Goal: Task Accomplishment & Management: Complete application form

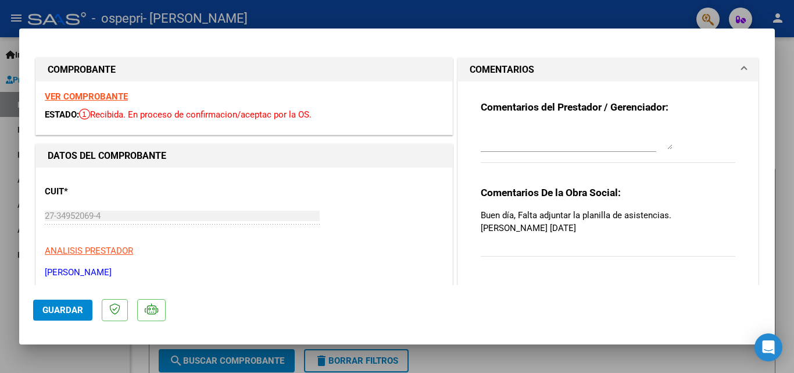
click at [792, 63] on div at bounding box center [397, 186] width 794 height 373
type input "$ 0,00"
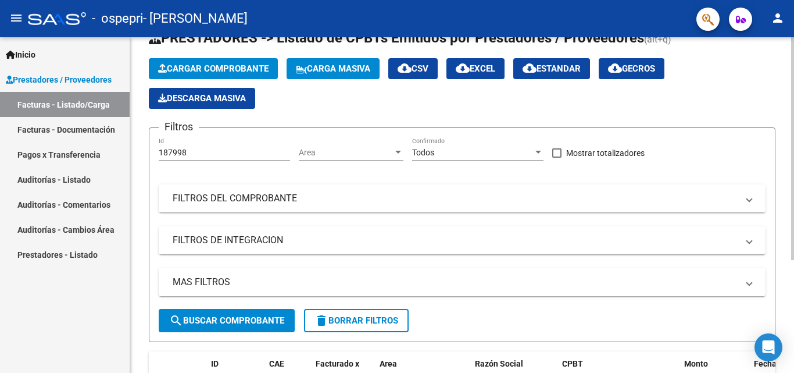
scroll to position [170, 0]
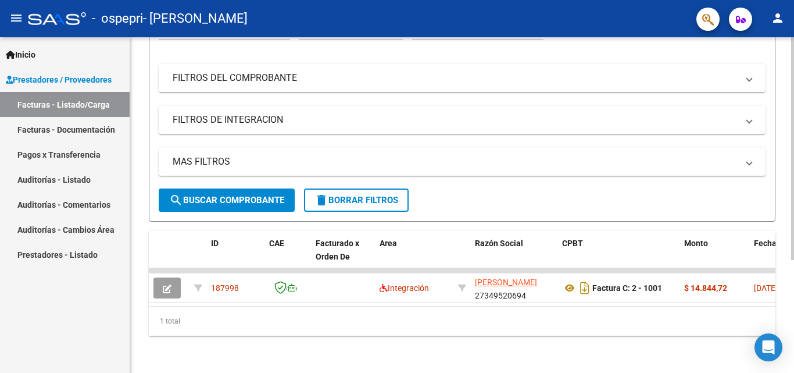
click at [255, 195] on span "search Buscar Comprobante" at bounding box center [226, 200] width 115 height 10
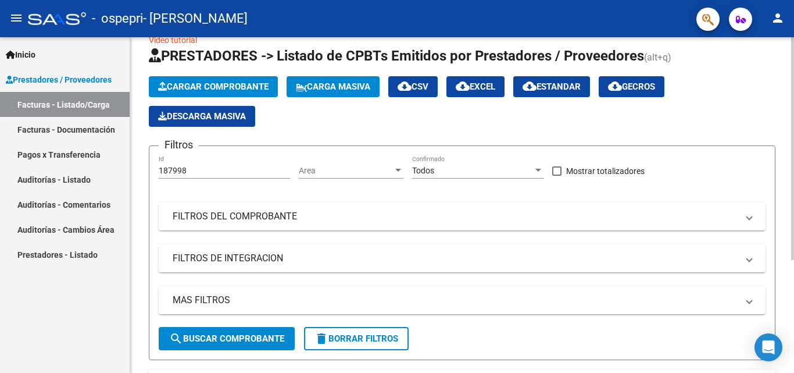
scroll to position [0, 0]
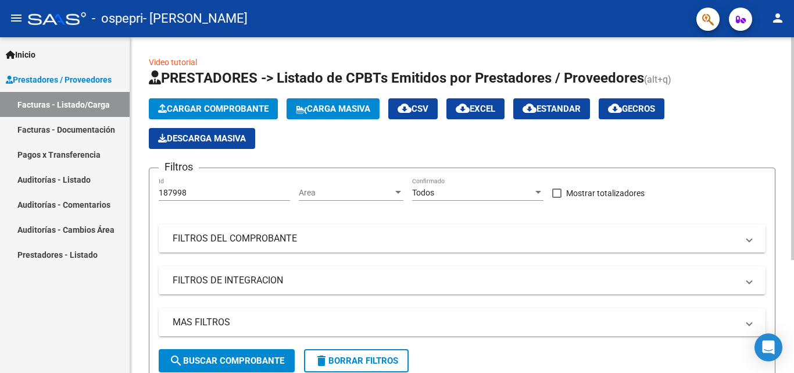
click at [735, 240] on mat-panel-title "FILTROS DEL COMPROBANTE" at bounding box center [455, 238] width 565 height 13
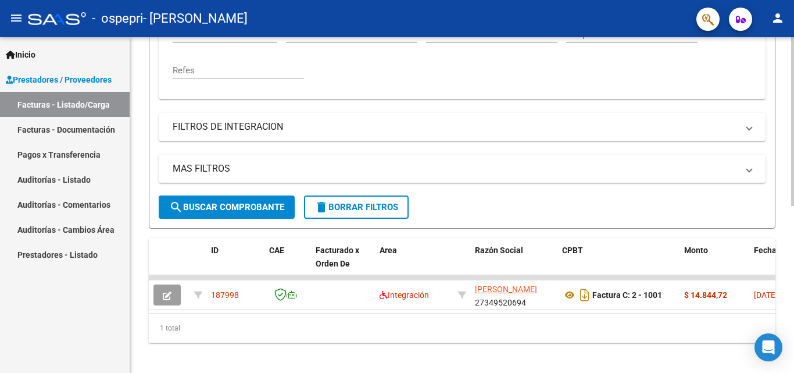
scroll to position [332, 0]
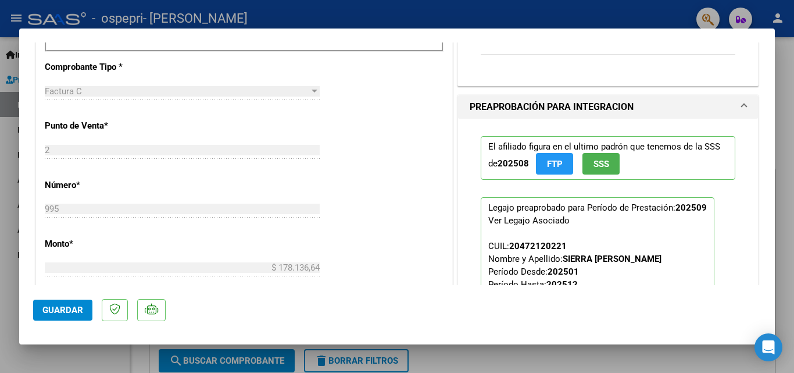
scroll to position [407, 0]
click at [778, 81] on div at bounding box center [397, 186] width 794 height 373
type input "$ 0,00"
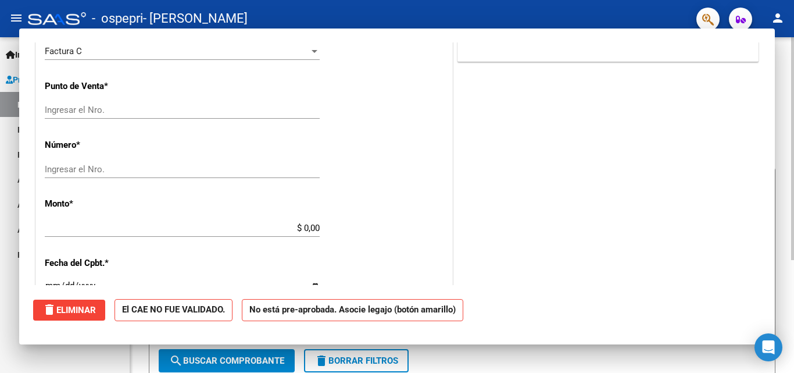
scroll to position [0, 0]
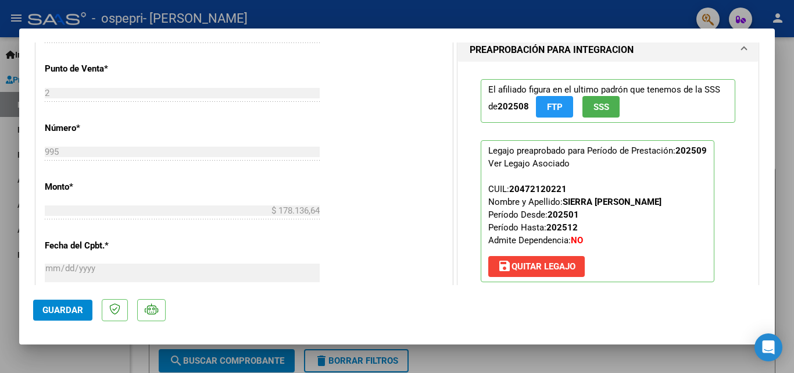
scroll to position [465, 0]
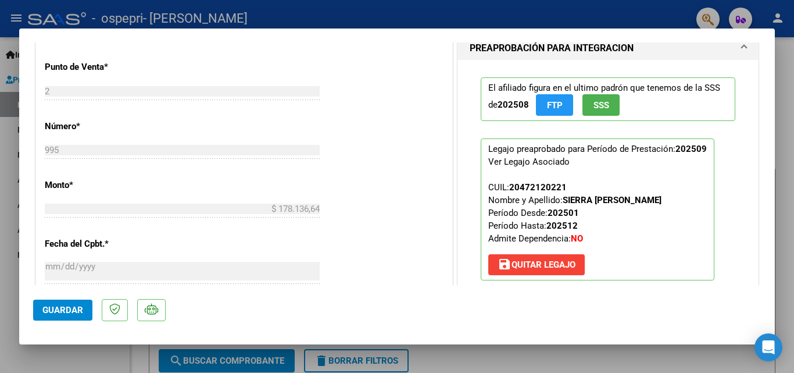
click at [787, 68] on div at bounding box center [397, 186] width 794 height 373
type input "$ 0,00"
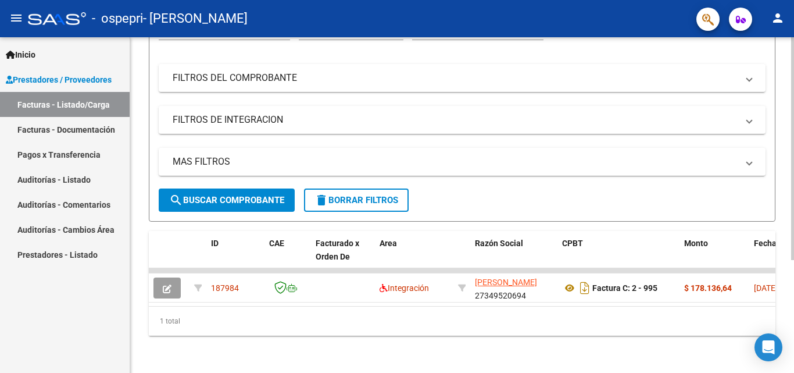
scroll to position [170, 0]
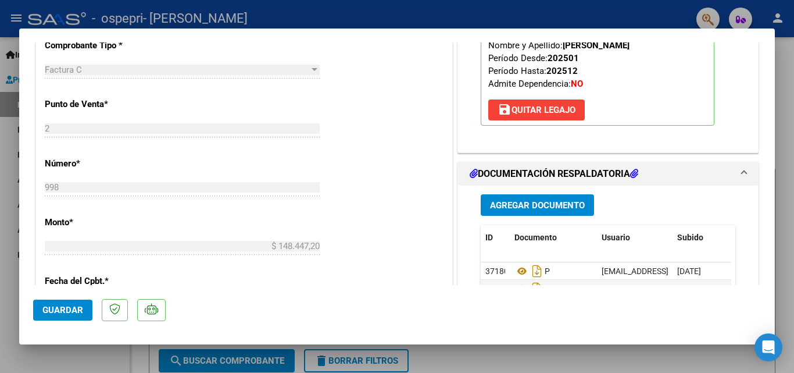
scroll to position [407, 0]
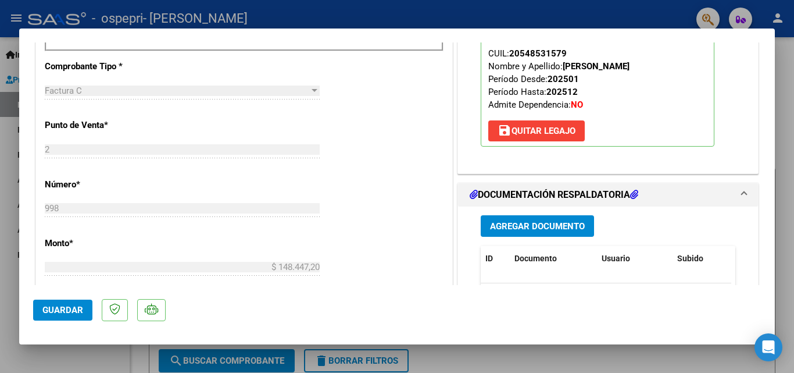
click at [563, 227] on span "Agregar Documento" at bounding box center [537, 226] width 95 height 10
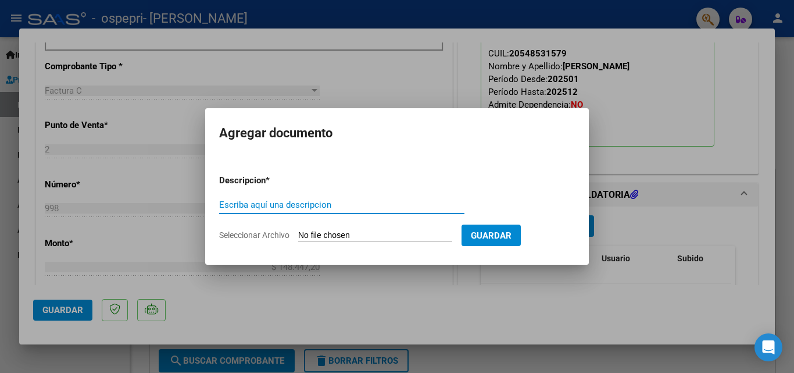
click at [287, 206] on input "Escriba aquí una descripcion" at bounding box center [341, 204] width 245 height 10
type input "asistencia"
click at [373, 235] on input "Seleccionar Archivo" at bounding box center [375, 235] width 154 height 11
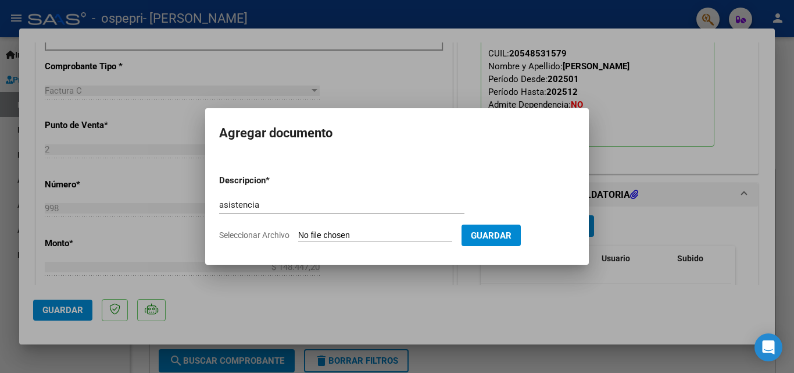
type input "C:\fakepath\GELDREZ.pdf"
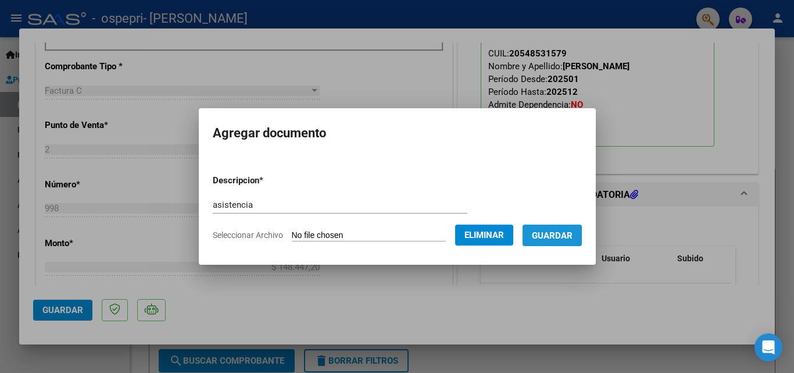
click at [564, 240] on span "Guardar" at bounding box center [552, 235] width 41 height 10
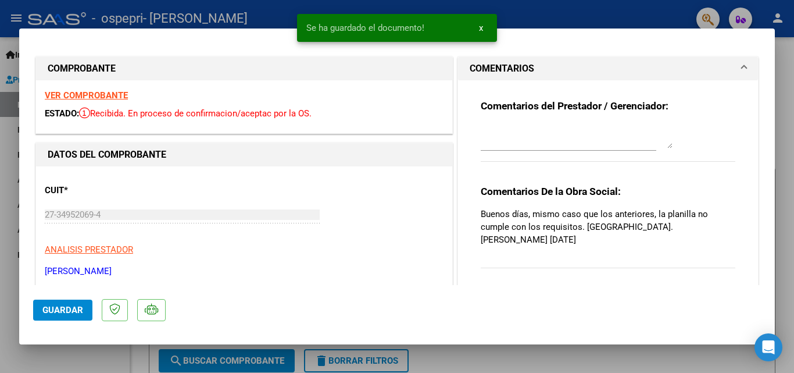
scroll to position [0, 0]
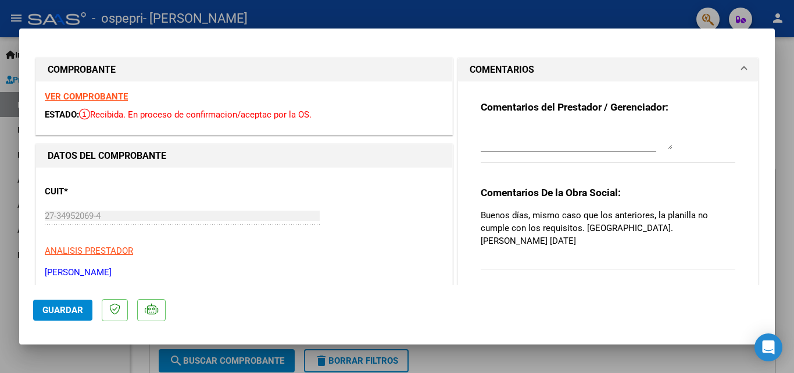
click at [572, 140] on textarea at bounding box center [577, 137] width 192 height 23
type textarea "m"
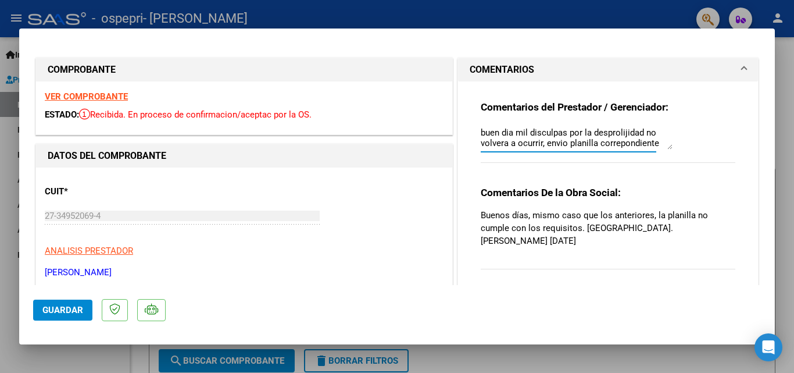
scroll to position [9, 0]
click at [612, 137] on textarea "buen dia mil disculpas por la desprolijidad no volverá a ocurrir, envio planill…" at bounding box center [577, 137] width 192 height 23
drag, startPoint x: 505, startPoint y: 134, endPoint x: 543, endPoint y: 113, distance: 42.9
click at [543, 113] on div "Comentarios del Prestador / Gerenciador: buen dia mil disculpas por la desproli…" at bounding box center [608, 138] width 255 height 75
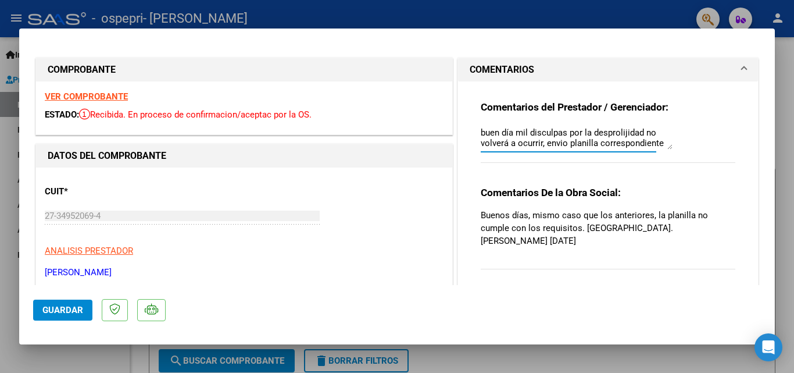
type textarea "buen día mil disculpas por la desprolijidad no volverá a ocurrir, envio planill…"
click at [57, 309] on span "Guardar" at bounding box center [62, 310] width 41 height 10
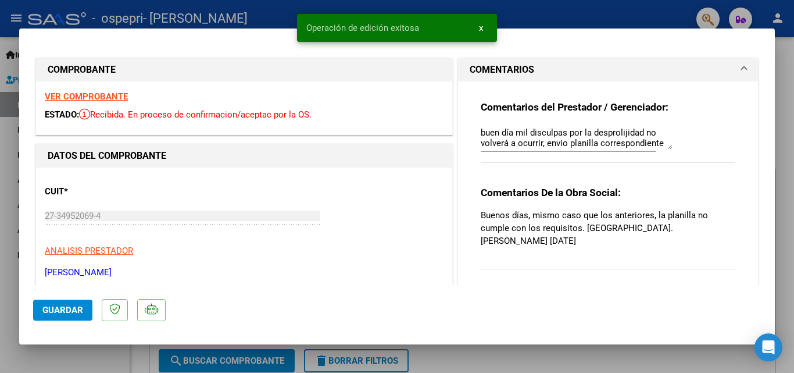
click at [787, 96] on div at bounding box center [397, 186] width 794 height 373
type input "$ 0,00"
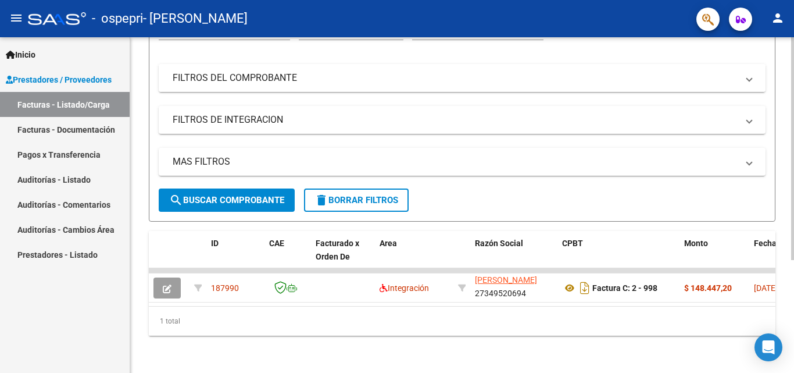
click at [255, 79] on mat-expansion-panel-header "FILTROS DEL COMPROBANTE" at bounding box center [462, 78] width 607 height 28
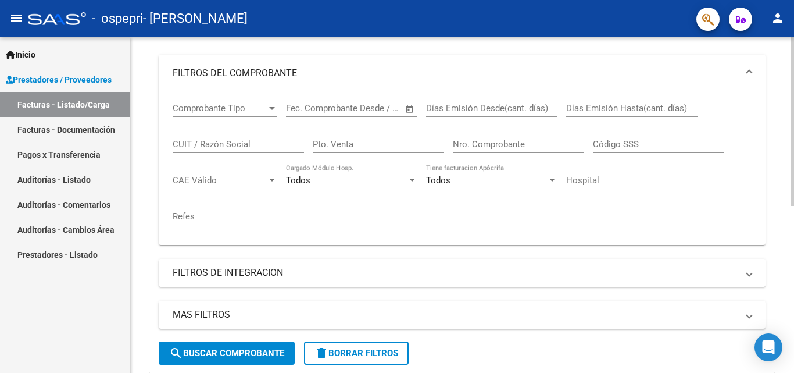
click at [327, 271] on mat-panel-title "FILTROS DE INTEGRACION" at bounding box center [455, 272] width 565 height 13
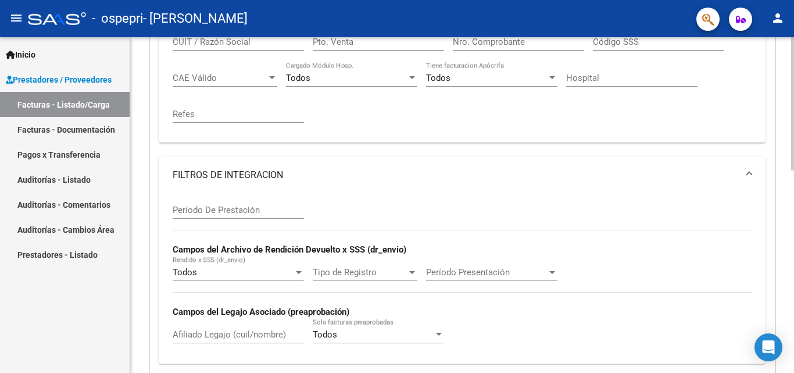
scroll to position [286, 0]
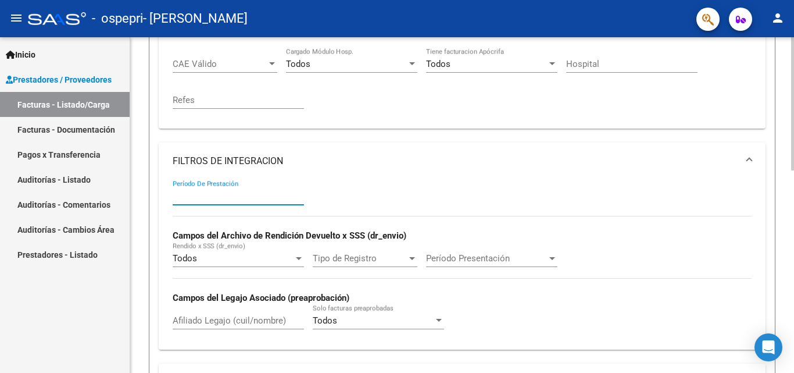
click at [232, 194] on input "Período De Prestación" at bounding box center [238, 196] width 131 height 10
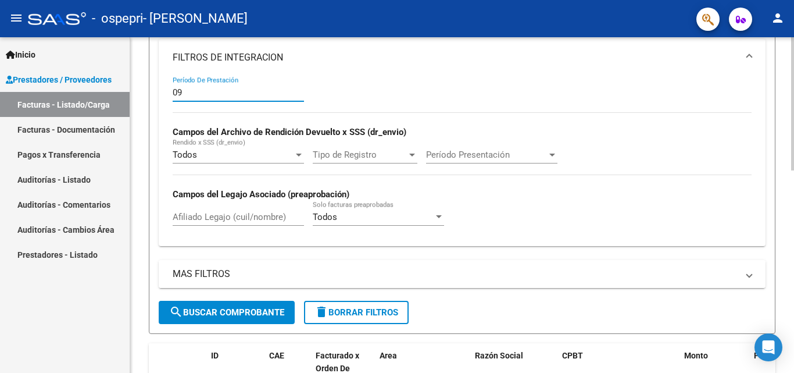
scroll to position [402, 0]
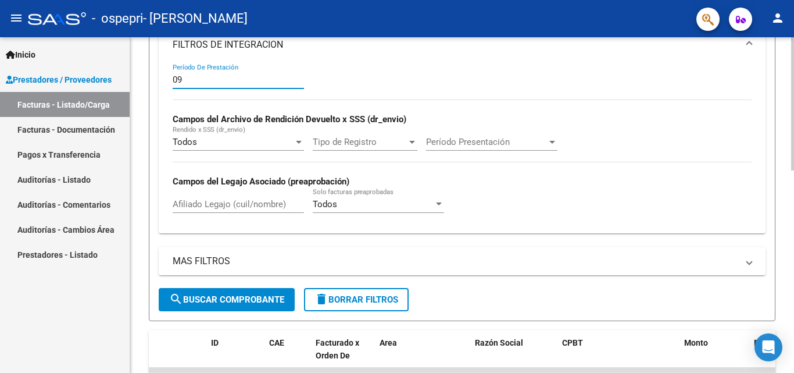
type input "09"
click at [236, 289] on button "search Buscar Comprobante" at bounding box center [227, 299] width 136 height 23
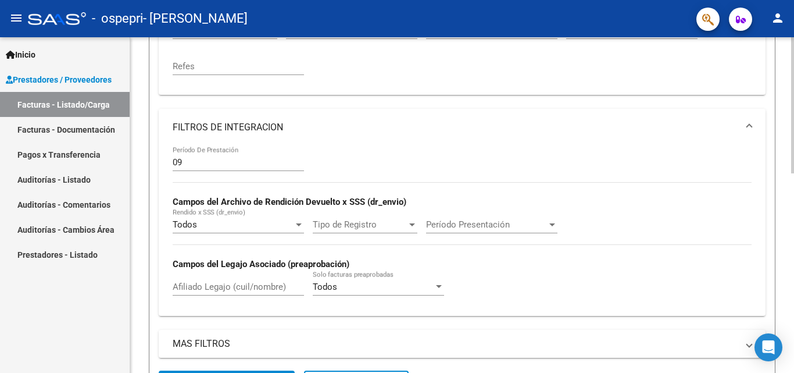
scroll to position [319, 0]
click at [192, 167] on input "09" at bounding box center [238, 163] width 131 height 10
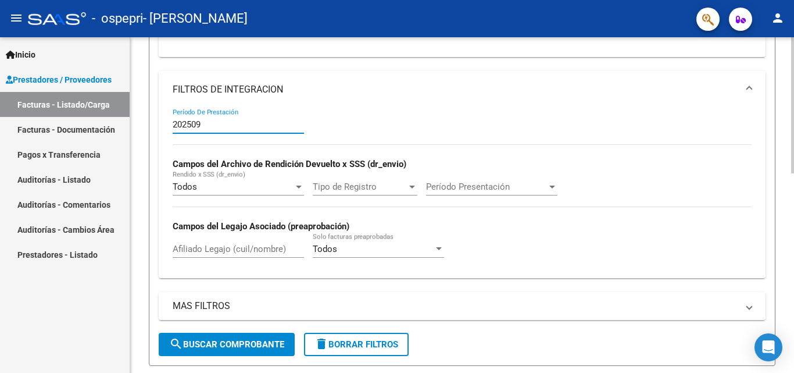
scroll to position [377, 0]
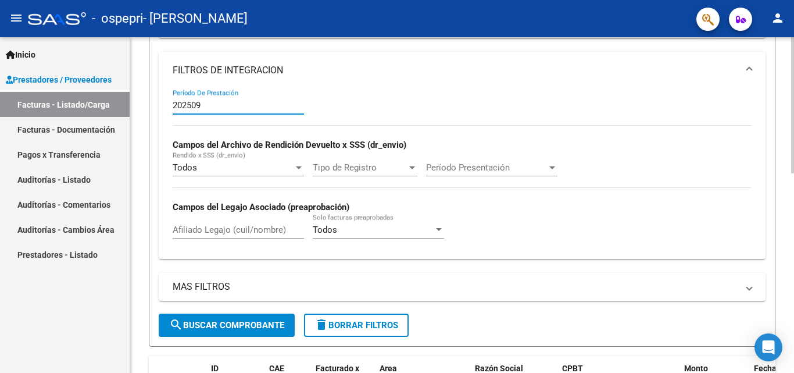
type input "202509"
click at [204, 328] on span "search Buscar Comprobante" at bounding box center [226, 325] width 115 height 10
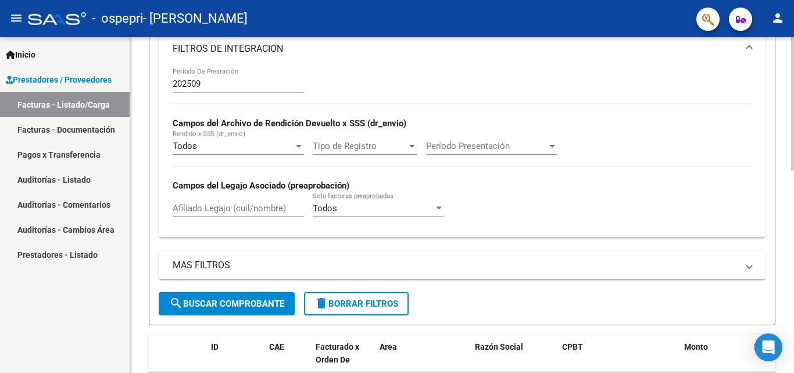
scroll to position [511, 0]
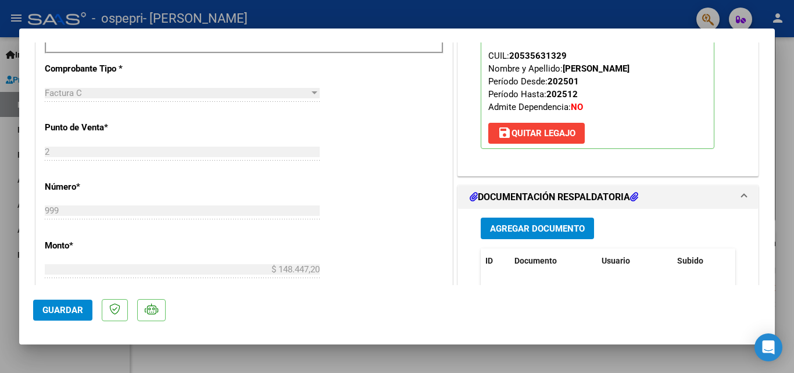
scroll to position [407, 0]
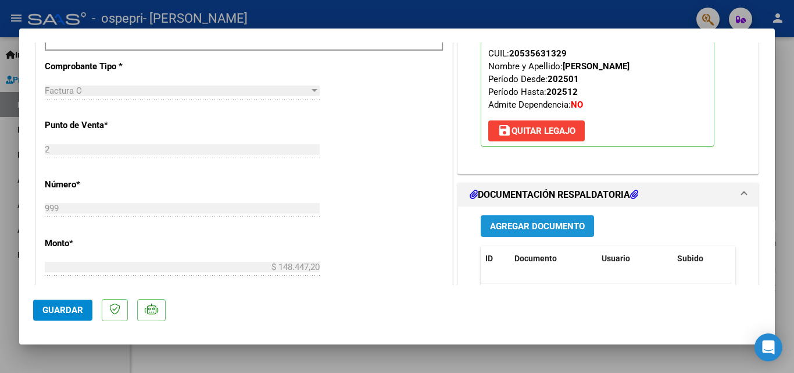
click at [538, 220] on button "Agregar Documento" at bounding box center [537, 226] width 113 height 22
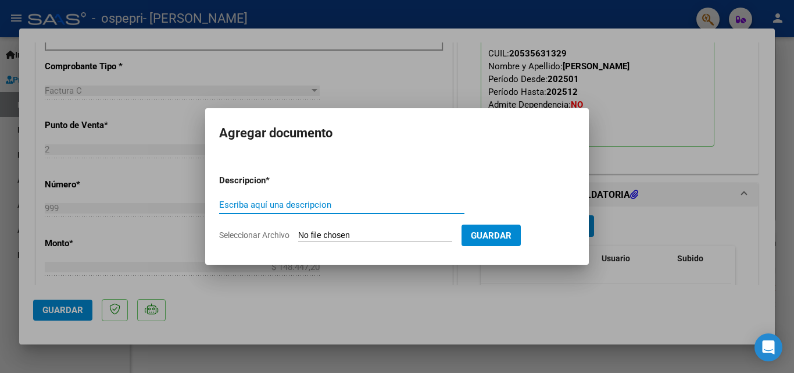
click at [290, 203] on input "Escriba aquí una descripcion" at bounding box center [341, 204] width 245 height 10
type input "asis"
click at [373, 234] on input "Seleccionar Archivo" at bounding box center [375, 235] width 154 height 11
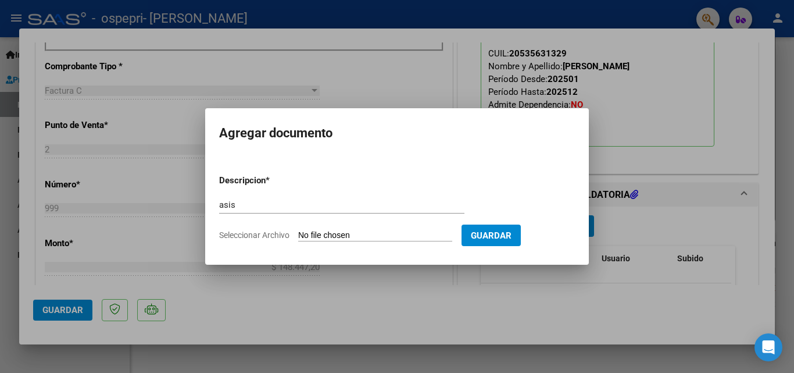
type input "C:\fakepath\OLIVER.pdf"
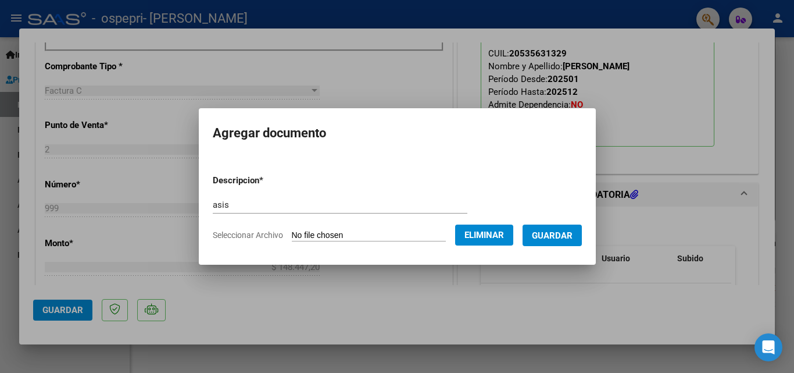
click at [557, 235] on span "Guardar" at bounding box center [552, 235] width 41 height 10
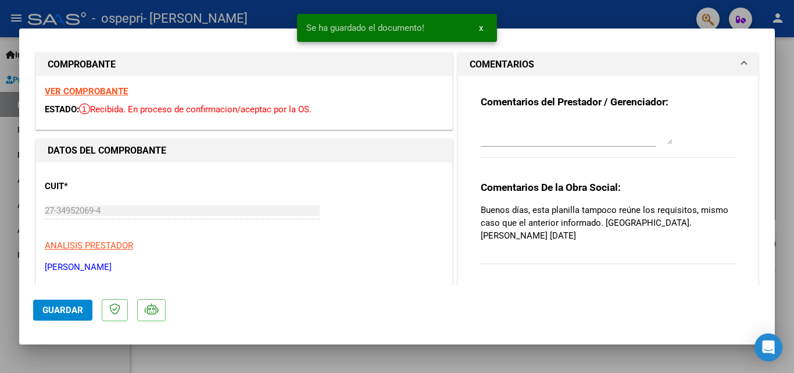
scroll to position [0, 0]
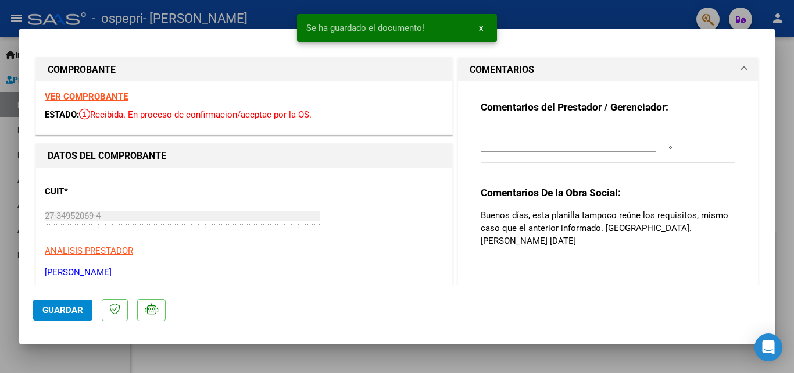
click at [521, 138] on textarea at bounding box center [577, 137] width 192 height 23
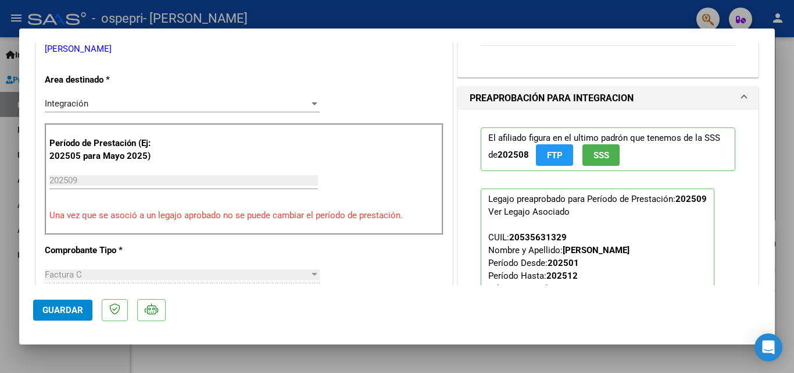
scroll to position [233, 0]
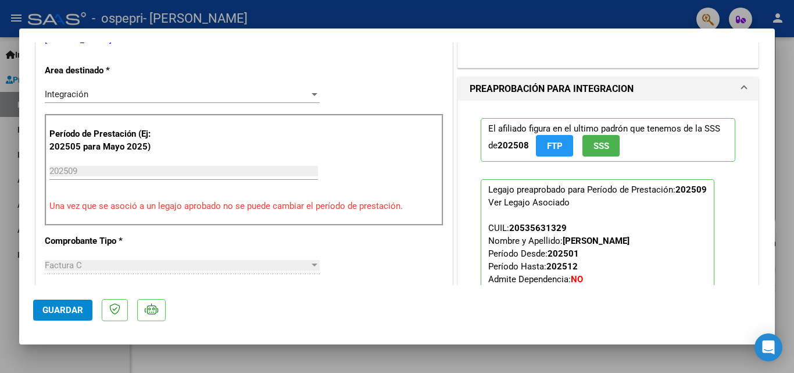
type textarea "envio lo correspondiente disculpas las molestias ocasionadas, no volvera a ocur…"
click at [69, 305] on span "Guardar" at bounding box center [62, 310] width 41 height 10
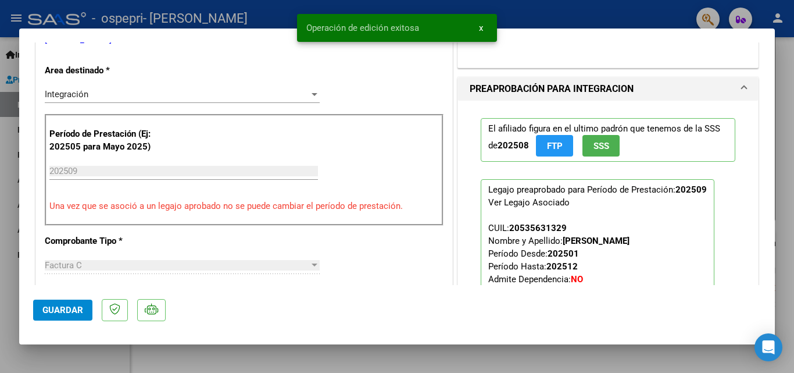
click at [791, 58] on div at bounding box center [397, 186] width 794 height 373
click at [791, 58] on div "Video tutorial PRESTADORES -> Listado de CPBTs Emitidos por Prestadores / Prove…" at bounding box center [462, 125] width 664 height 496
type input "$ 0,00"
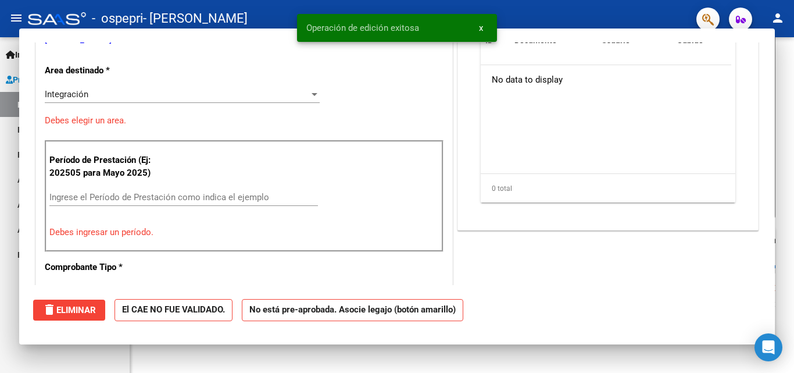
scroll to position [170, 0]
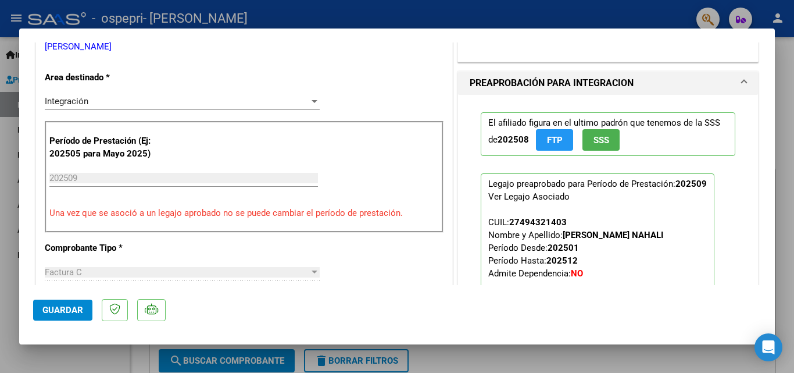
scroll to position [291, 0]
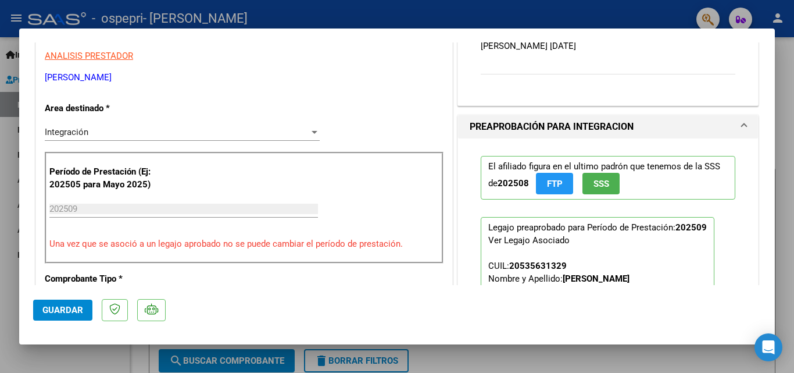
scroll to position [174, 0]
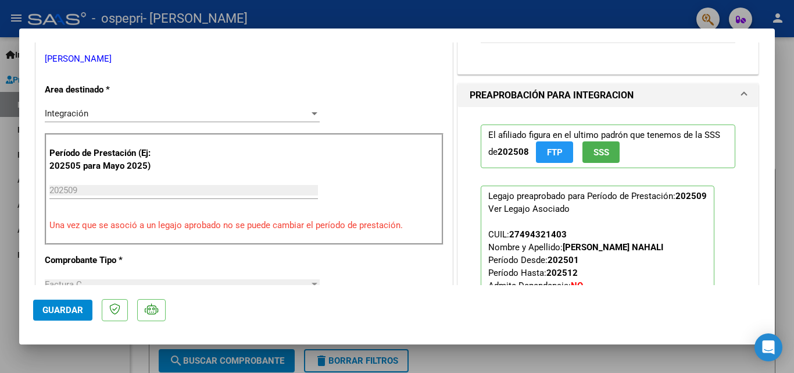
scroll to position [233, 0]
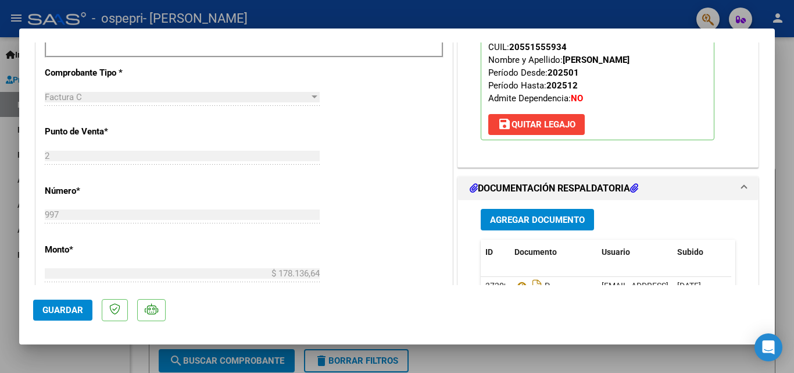
scroll to position [407, 0]
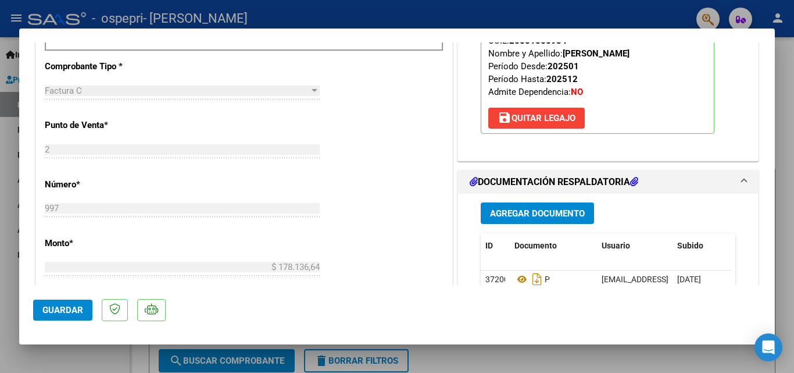
click at [527, 212] on span "Agregar Documento" at bounding box center [537, 213] width 95 height 10
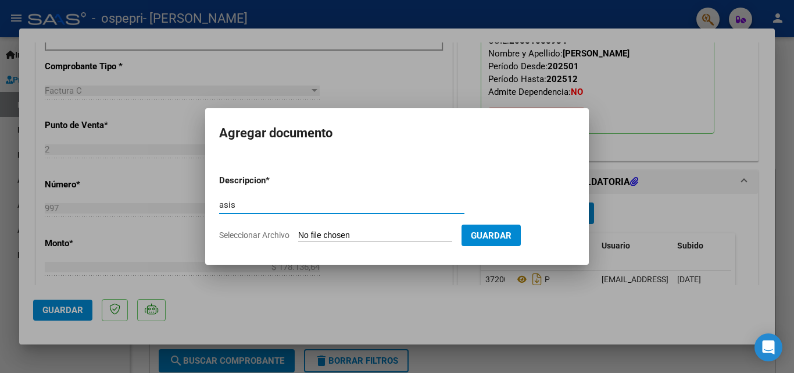
type input "asis"
click at [351, 224] on form "Descripcion * asis Escriba aquí una descripcion Seleccionar Archivo Guardar" at bounding box center [397, 207] width 356 height 85
click at [352, 233] on input "Seleccionar Archivo" at bounding box center [375, 235] width 154 height 11
type input "C:\fakepath\MORA.pdf"
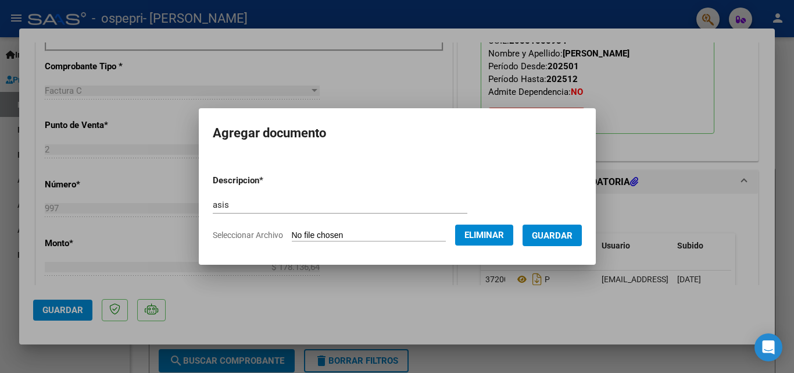
click at [551, 237] on span "Guardar" at bounding box center [552, 235] width 41 height 10
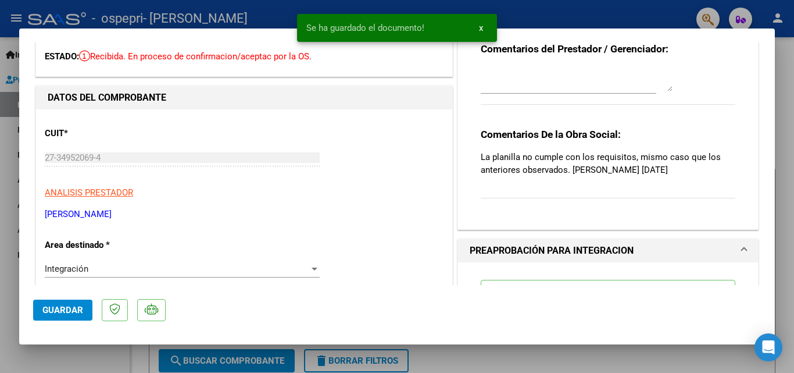
scroll to position [0, 0]
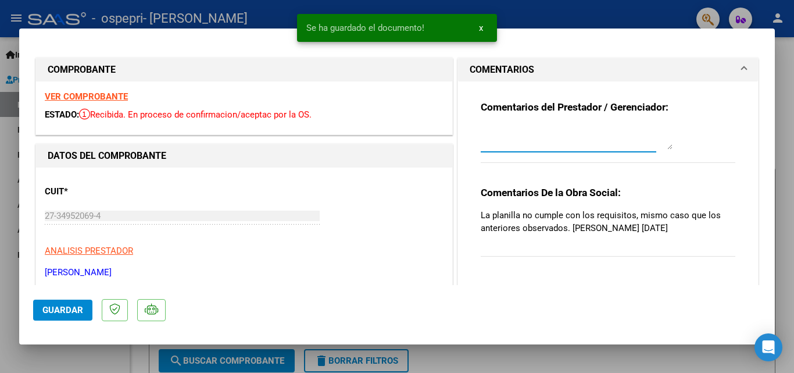
click at [527, 139] on textarea at bounding box center [577, 137] width 192 height 23
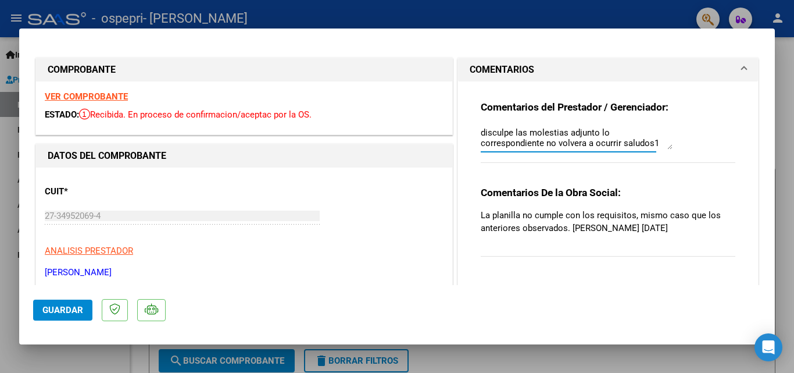
click at [651, 143] on textarea "disculpe las molestias adjunto lo correspondiente no volvera a ocurrir saludos1" at bounding box center [577, 137] width 192 height 23
type textarea "disculpe las molestias adjunto lo correspondiente no volvera a ocurrir saludos"
click at [69, 307] on span "Guardar" at bounding box center [62, 310] width 41 height 10
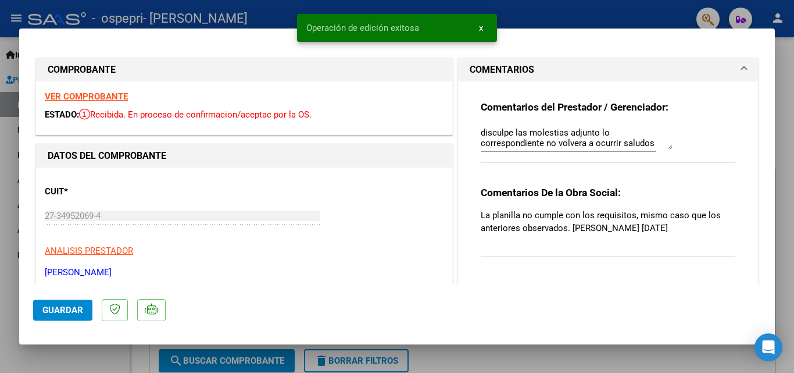
click at [789, 72] on div at bounding box center [397, 186] width 794 height 373
type input "$ 0,00"
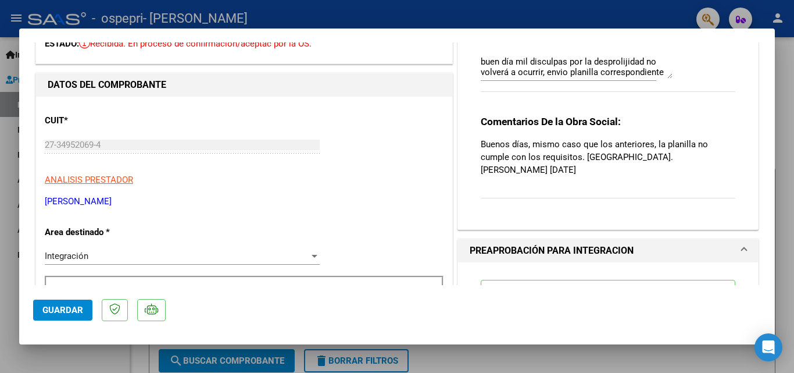
scroll to position [116, 0]
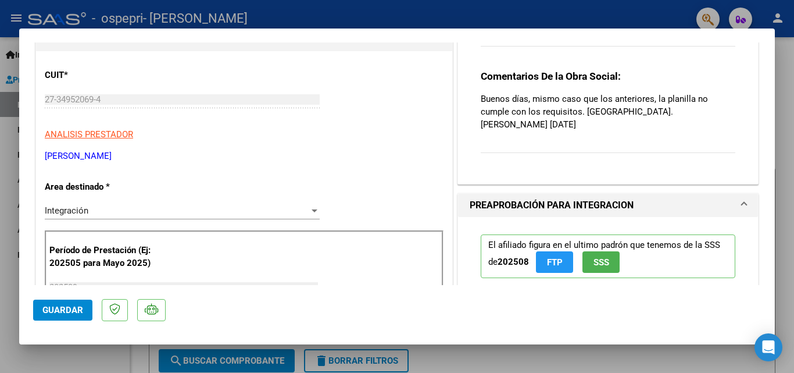
click at [784, 66] on div at bounding box center [397, 186] width 794 height 373
type input "$ 0,00"
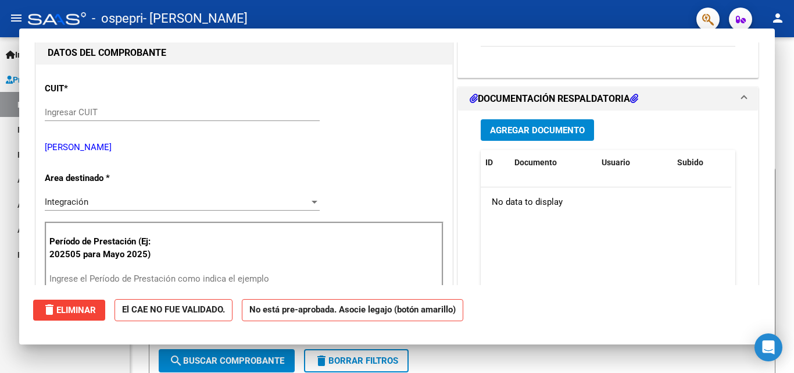
scroll to position [0, 0]
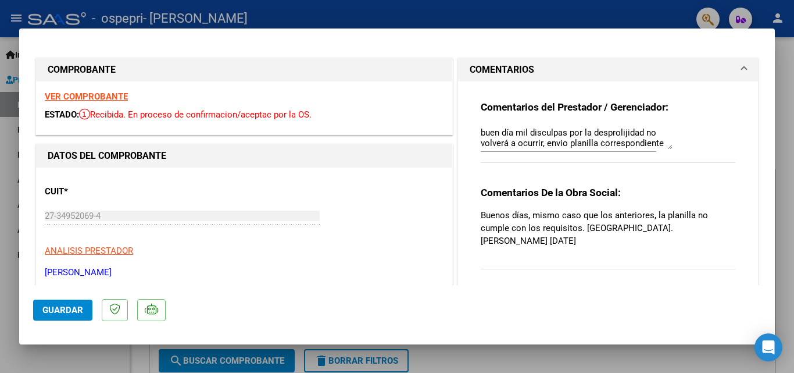
click at [785, 87] on div at bounding box center [397, 186] width 794 height 373
type input "$ 0,00"
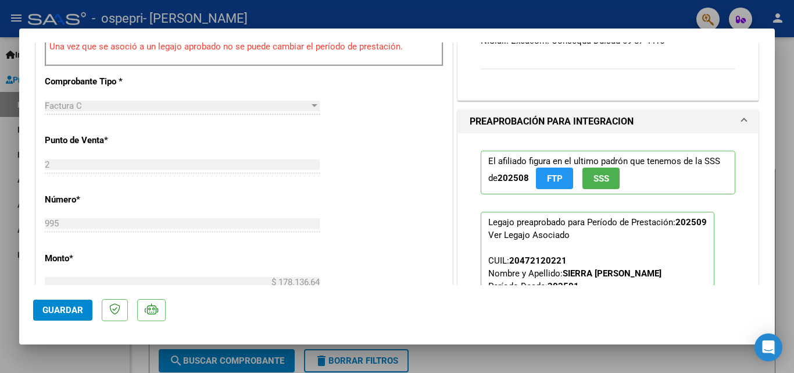
scroll to position [407, 0]
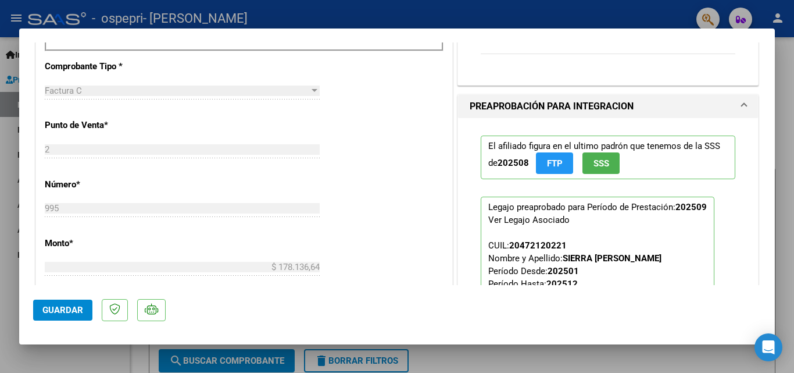
click at [789, 80] on div at bounding box center [397, 186] width 794 height 373
type input "$ 0,00"
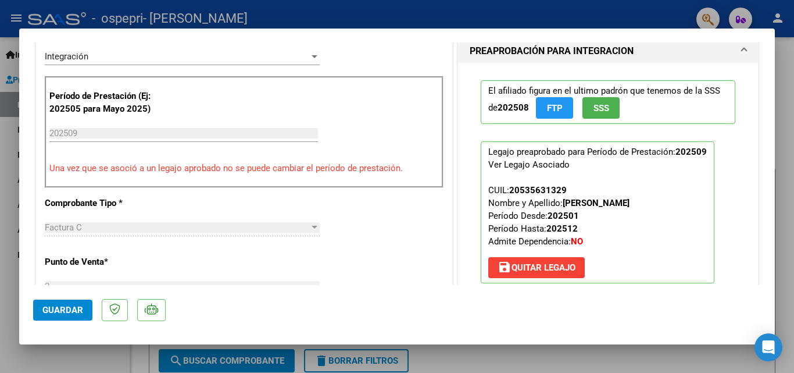
scroll to position [291, 0]
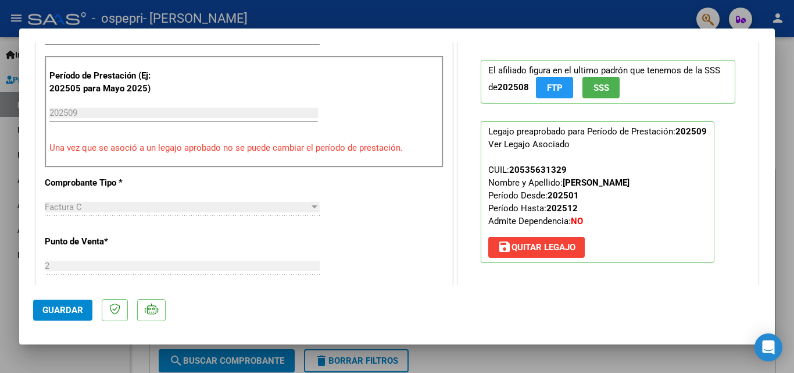
click at [788, 89] on div at bounding box center [397, 186] width 794 height 373
type input "$ 0,00"
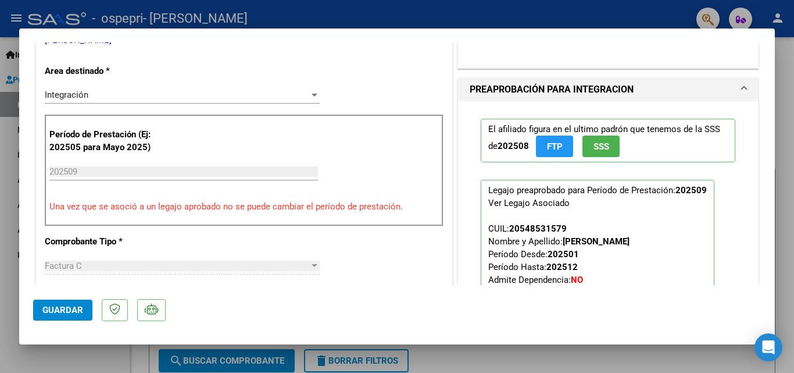
scroll to position [233, 0]
click at [784, 69] on div at bounding box center [397, 186] width 794 height 373
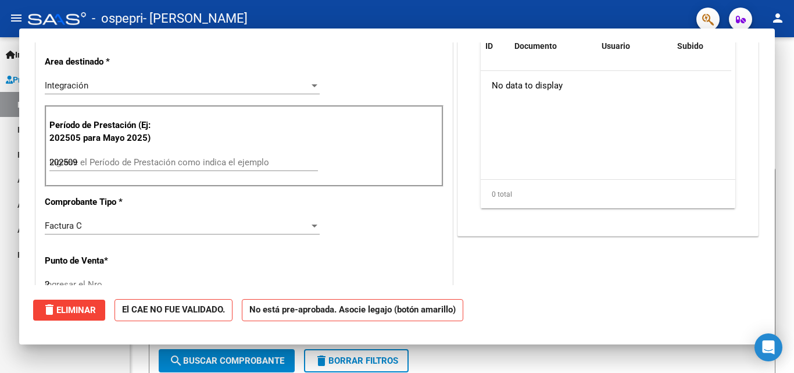
type input "$ 0,00"
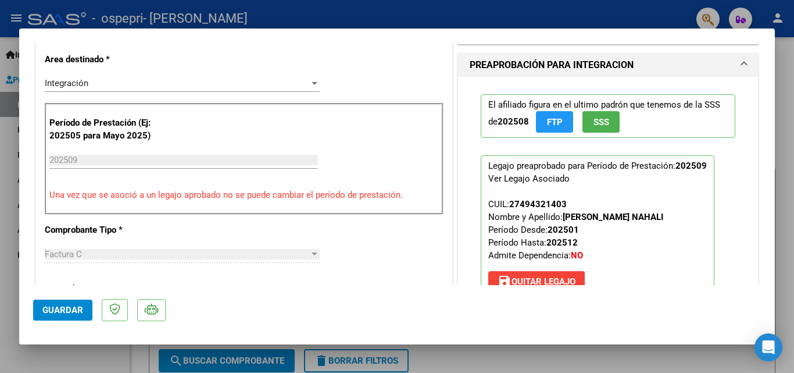
scroll to position [291, 0]
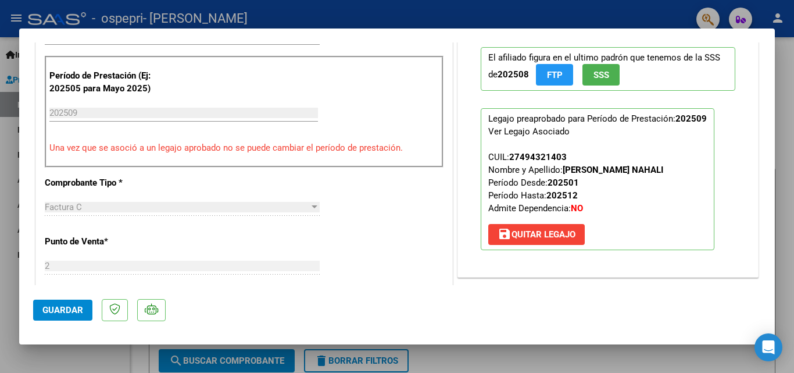
click at [786, 85] on div at bounding box center [397, 186] width 794 height 373
type input "$ 0,00"
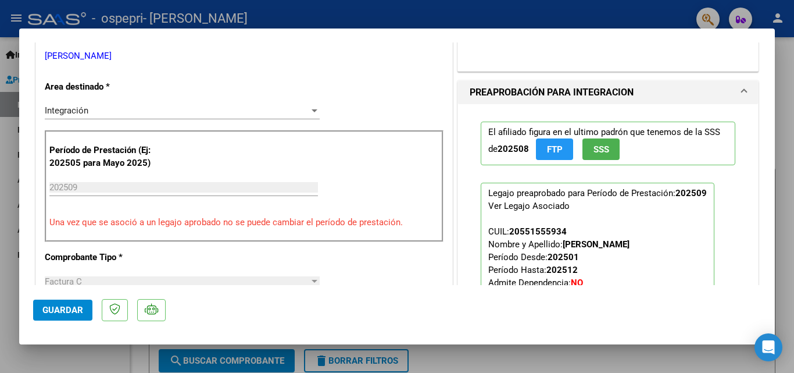
scroll to position [233, 0]
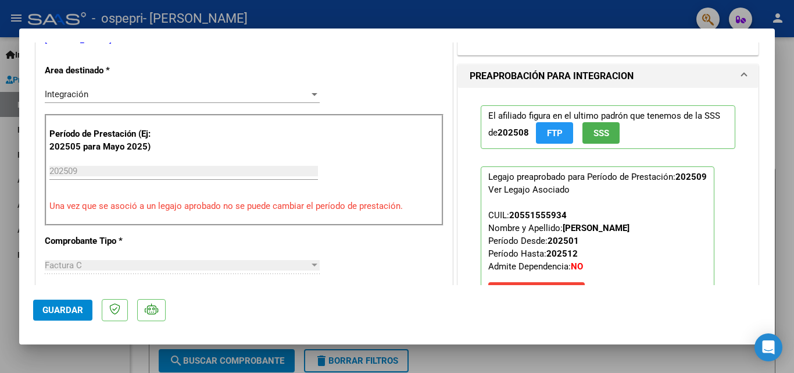
click at [785, 60] on div at bounding box center [397, 186] width 794 height 373
type input "$ 0,00"
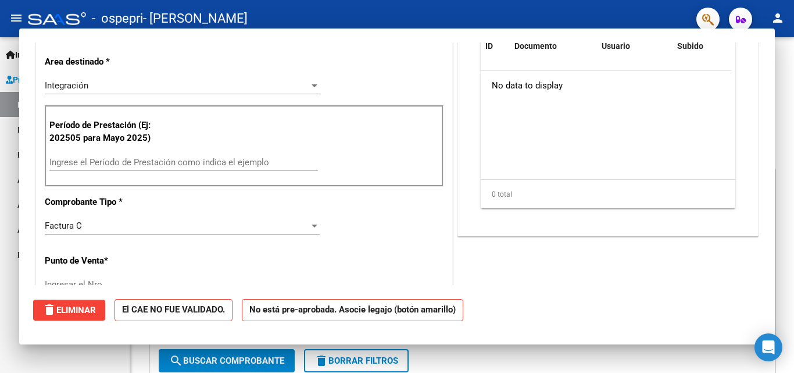
scroll to position [224, 0]
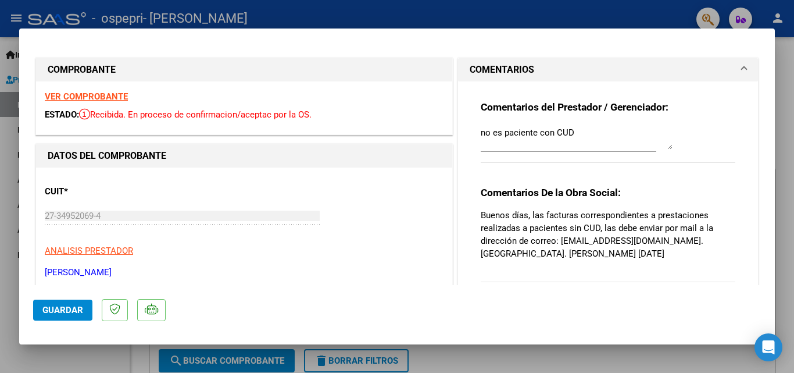
click at [789, 102] on div at bounding box center [397, 186] width 794 height 373
type input "$ 0,00"
